Goal: Information Seeking & Learning: Learn about a topic

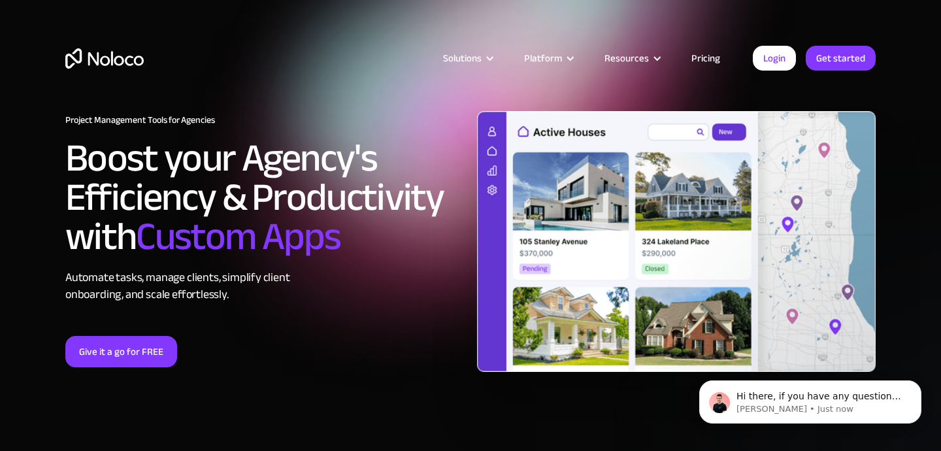
click at [707, 61] on link "Pricing" at bounding box center [705, 58] width 61 height 17
